Goal: Task Accomplishment & Management: Use online tool/utility

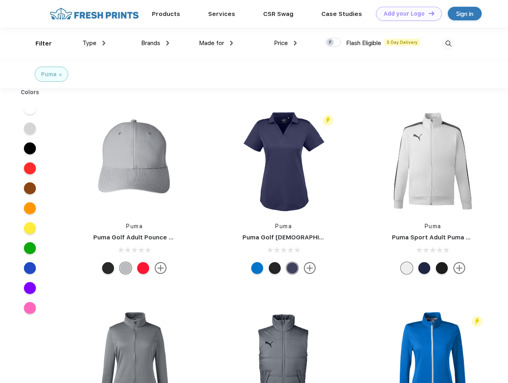
click at [406, 14] on link "Add your Logo Design Tool" at bounding box center [409, 14] width 66 height 14
click at [0, 0] on div "Design Tool" at bounding box center [0, 0] width 0 height 0
click at [428, 13] on link "Add your Logo Design Tool" at bounding box center [409, 14] width 66 height 14
click at [38, 43] on div "Filter" at bounding box center [43, 43] width 16 height 9
click at [94, 43] on span "Type" at bounding box center [90, 42] width 14 height 7
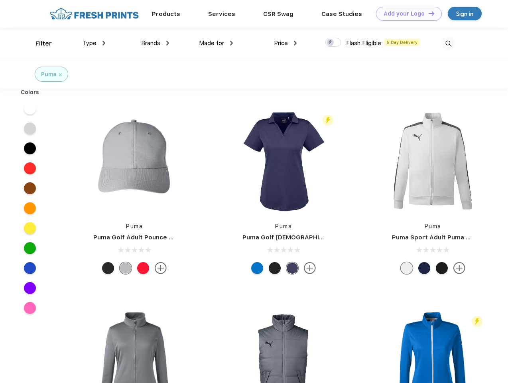
click at [155, 43] on span "Brands" at bounding box center [150, 42] width 19 height 7
click at [216, 43] on span "Made for" at bounding box center [211, 42] width 25 height 7
click at [286, 43] on span "Price" at bounding box center [281, 42] width 14 height 7
click at [333, 43] on div at bounding box center [333, 42] width 16 height 9
click at [331, 43] on input "checkbox" at bounding box center [327, 39] width 5 height 5
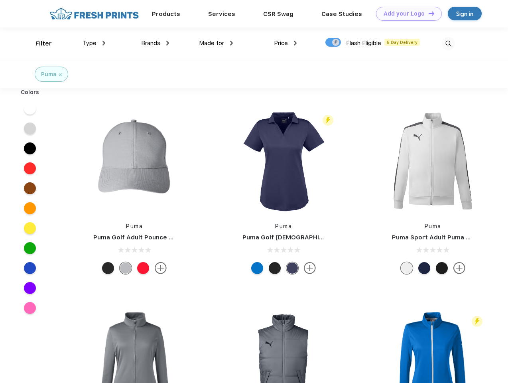
click at [448, 43] on img at bounding box center [448, 43] width 13 height 13
